Goal: Obtain resource: Download file/media

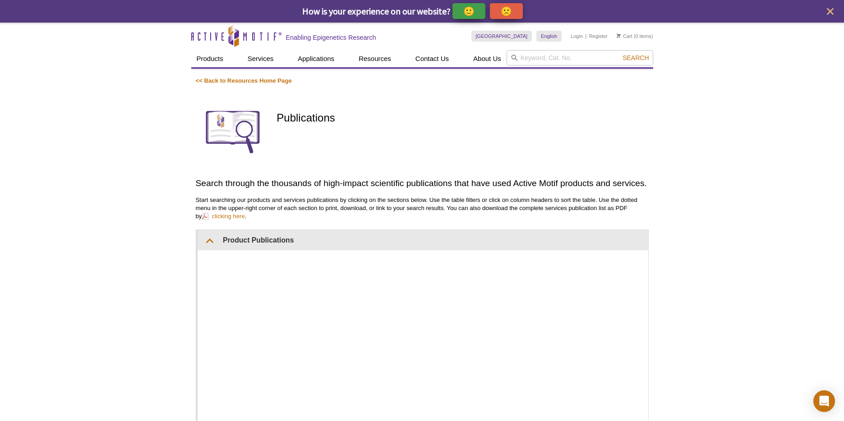
click at [515, 67] on div "Search" at bounding box center [580, 58] width 147 height 17
click at [526, 59] on input "search" at bounding box center [580, 57] width 147 height 15
type input "53152"
click at [620, 54] on button "Search" at bounding box center [636, 58] width 32 height 8
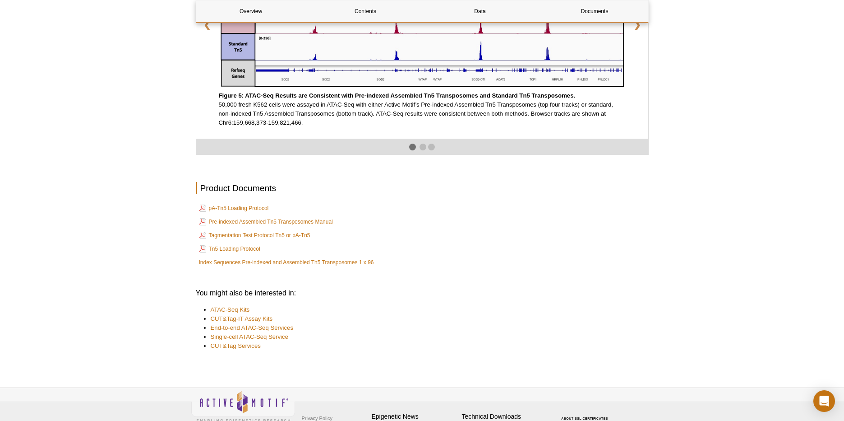
scroll to position [1493, 0]
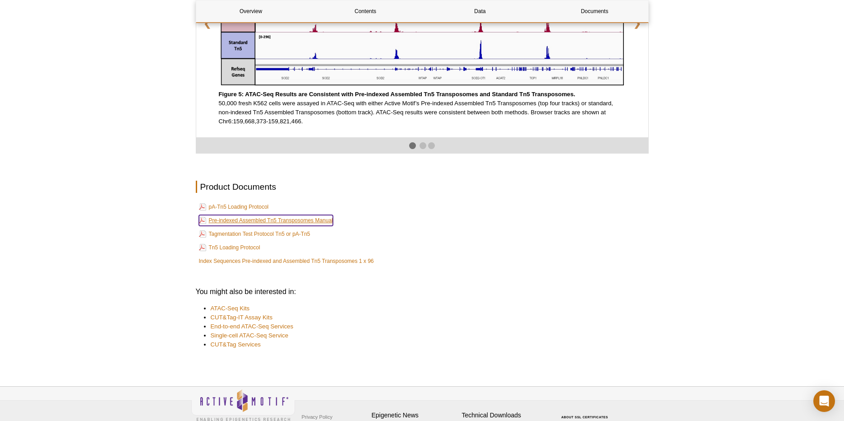
click at [286, 226] on link "Pre-indexed Assembled Tn5 Transposomes Manual" at bounding box center [266, 220] width 134 height 11
